Goal: Communication & Community: Answer question/provide support

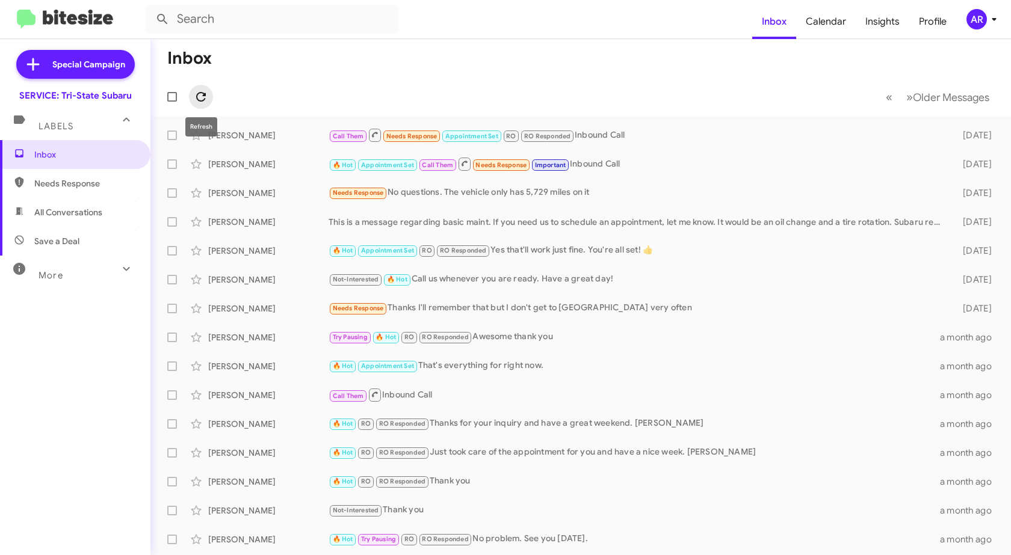
click at [205, 95] on icon at bounding box center [201, 97] width 10 height 10
click at [208, 101] on span at bounding box center [201, 97] width 24 height 14
click at [63, 181] on span "Needs Response" at bounding box center [85, 183] width 102 height 12
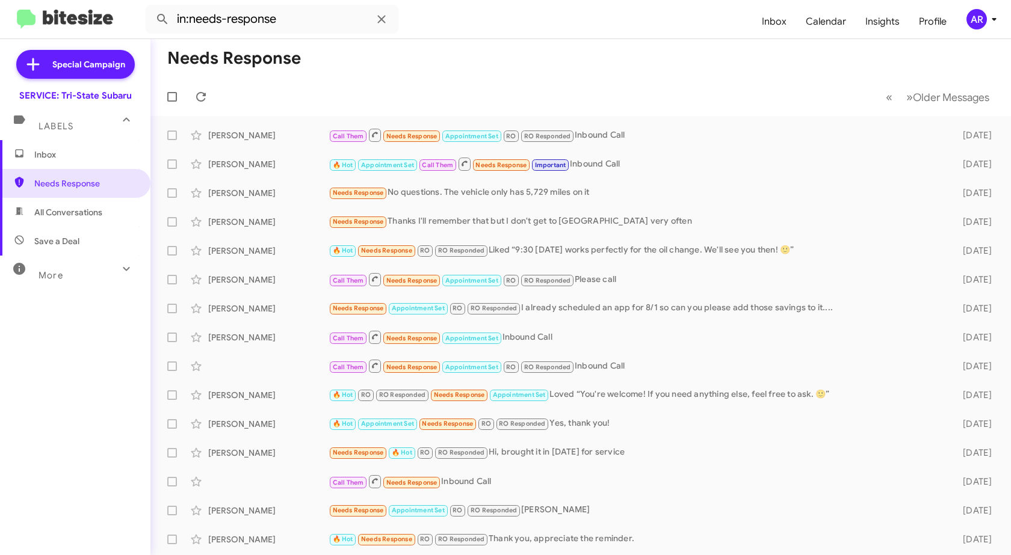
click at [94, 215] on span "All Conversations" at bounding box center [68, 212] width 68 height 12
type input "in:all-conversations"
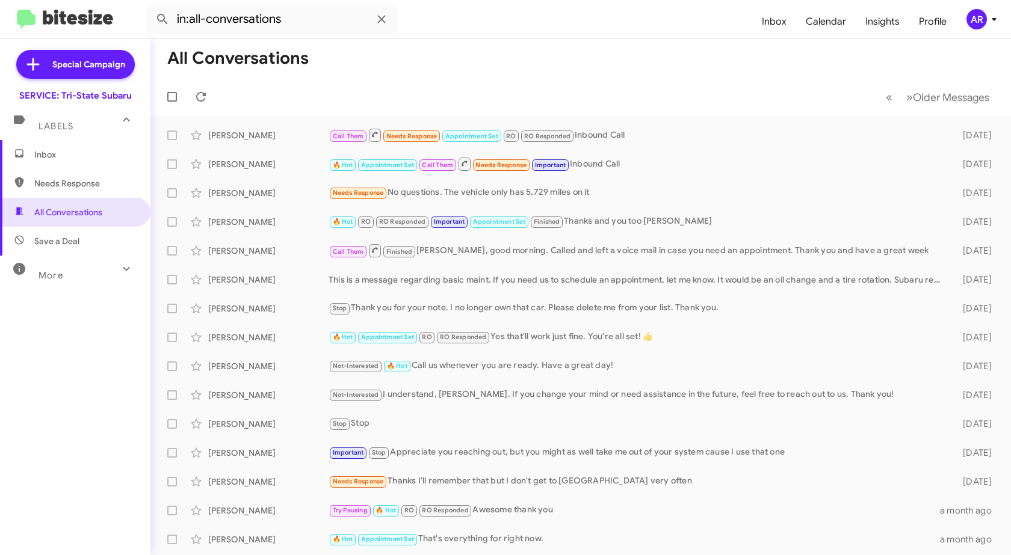
click at [78, 153] on span "Inbox" at bounding box center [85, 155] width 102 height 12
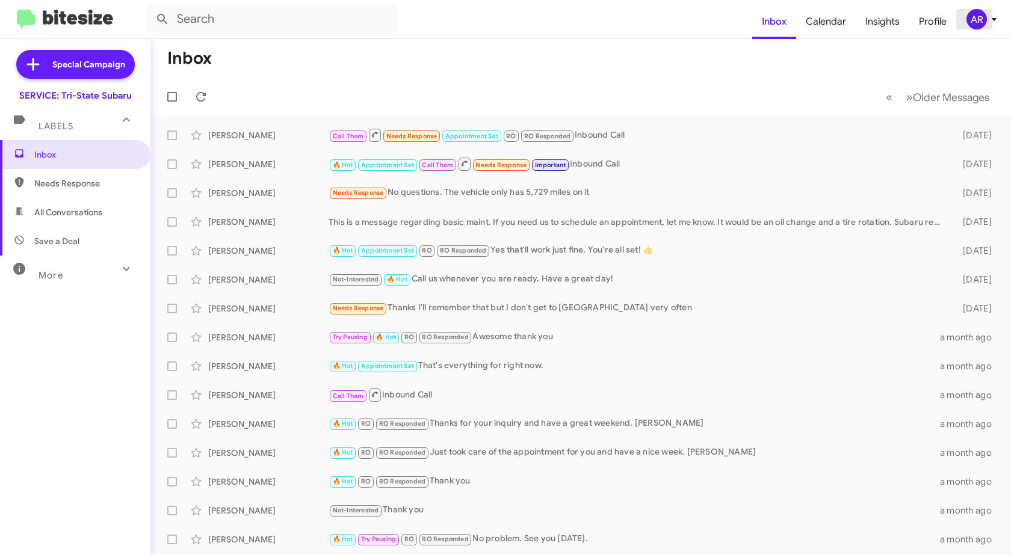
click at [991, 13] on icon at bounding box center [994, 19] width 14 height 14
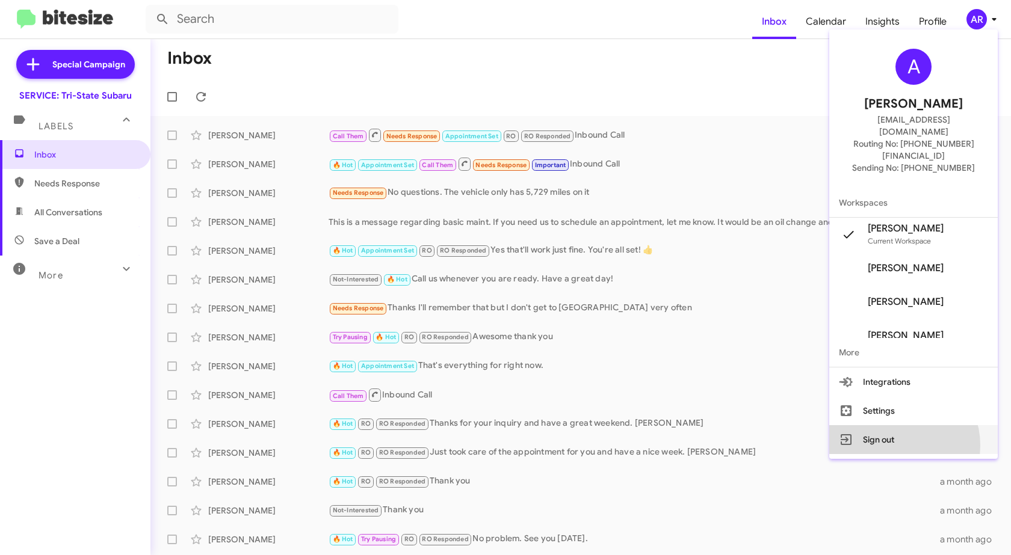
click at [911, 425] on button "Sign out" at bounding box center [913, 439] width 168 height 29
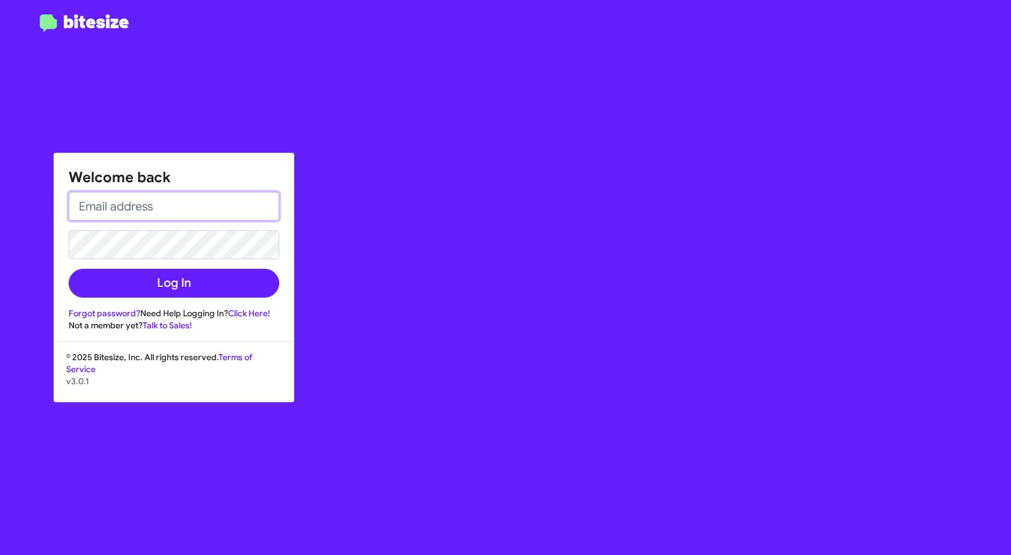
type input "[EMAIL_ADDRESS][DOMAIN_NAME]"
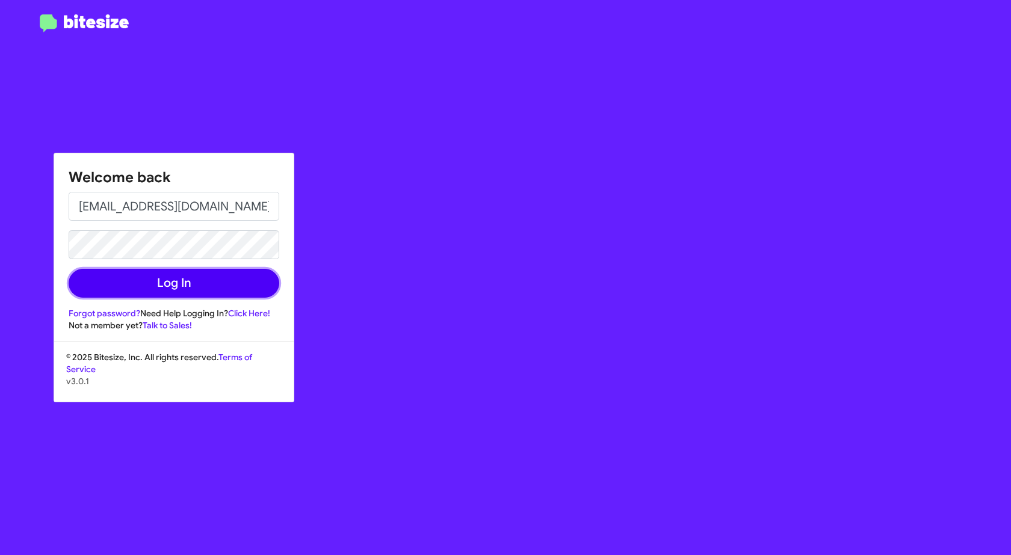
click at [165, 274] on button "Log In" at bounding box center [174, 283] width 211 height 29
